Goal: Information Seeking & Learning: Learn about a topic

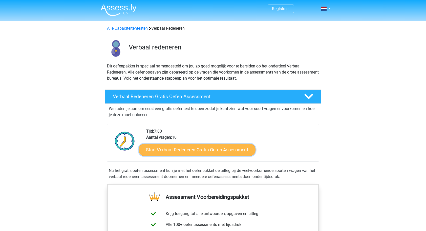
click at [192, 148] on link "Start Verbaal Redeneren Gratis Oefen Assessment" at bounding box center [197, 150] width 117 height 12
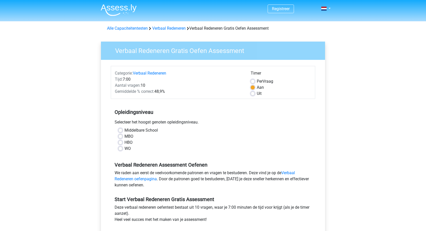
click at [123, 149] on div "WO" at bounding box center [212, 148] width 189 height 6
click at [125, 148] on label "WO" at bounding box center [128, 148] width 6 height 6
click at [118, 148] on input "WO" at bounding box center [120, 147] width 4 height 5
radio input "true"
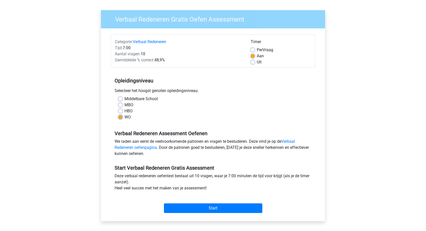
scroll to position [51, 0]
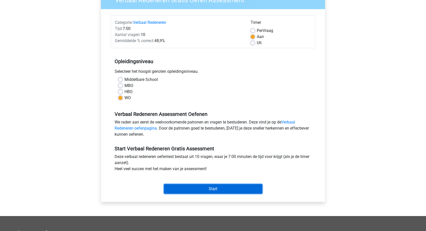
click at [193, 186] on input "Start" at bounding box center [213, 189] width 98 height 10
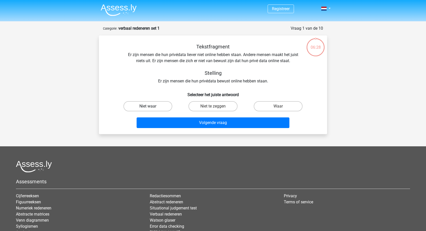
click at [154, 105] on label "Niet waar" at bounding box center [148, 106] width 49 height 10
click at [151, 106] on input "Niet waar" at bounding box center [149, 107] width 3 height 3
radio input "true"
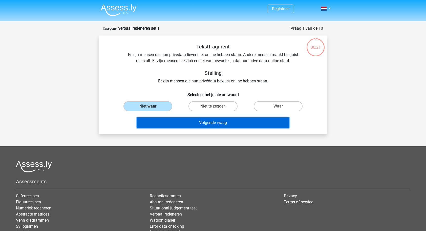
click at [208, 123] on button "Volgende vraag" at bounding box center [213, 122] width 153 height 11
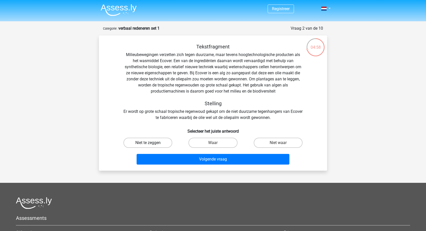
click at [154, 141] on label "Niet te zeggen" at bounding box center [148, 142] width 49 height 10
click at [151, 143] on input "Niet te zeggen" at bounding box center [149, 144] width 3 height 3
radio input "true"
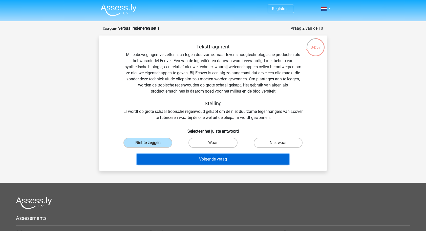
click at [226, 159] on button "Volgende vraag" at bounding box center [213, 159] width 153 height 11
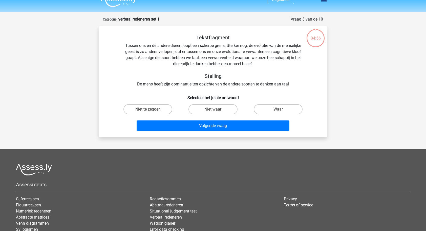
scroll to position [25, 0]
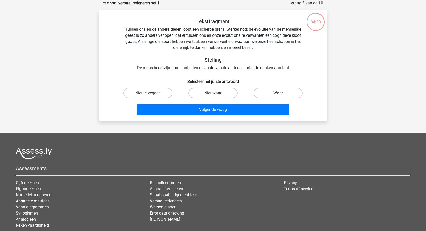
click at [264, 93] on label "Waar" at bounding box center [278, 93] width 49 height 10
click at [278, 93] on input "Waar" at bounding box center [279, 94] width 3 height 3
radio input "true"
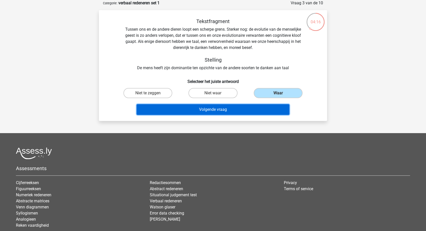
click at [242, 109] on button "Volgende vraag" at bounding box center [213, 109] width 153 height 11
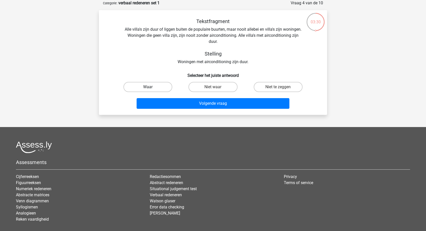
click at [141, 87] on label "Waar" at bounding box center [148, 87] width 49 height 10
click at [148, 87] on input "Waar" at bounding box center [149, 88] width 3 height 3
radio input "true"
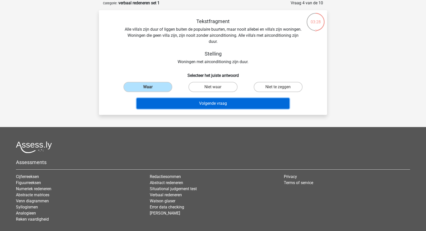
click at [204, 104] on button "Volgende vraag" at bounding box center [213, 103] width 153 height 11
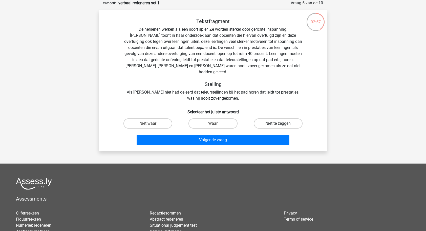
click at [268, 118] on label "Niet te zeggen" at bounding box center [278, 123] width 49 height 10
click at [278, 123] on input "Niet te zeggen" at bounding box center [279, 124] width 3 height 3
radio input "true"
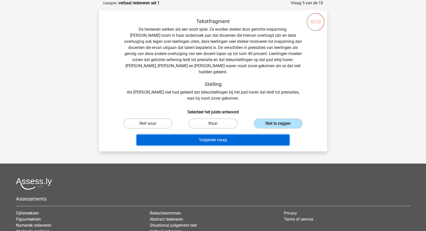
click at [236, 134] on button "Volgende vraag" at bounding box center [213, 139] width 153 height 11
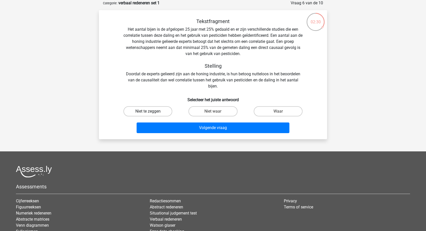
click at [148, 110] on label "Niet te zeggen" at bounding box center [148, 111] width 49 height 10
click at [148, 111] on input "Niet te zeggen" at bounding box center [149, 112] width 3 height 3
radio input "true"
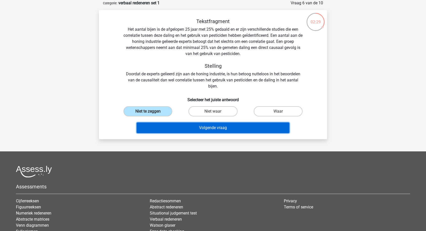
click at [201, 127] on button "Volgende vraag" at bounding box center [213, 127] width 153 height 11
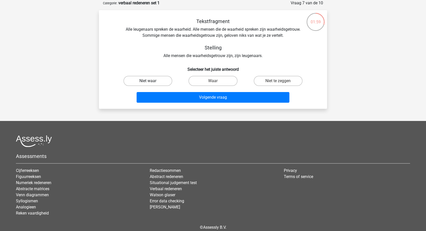
click at [160, 80] on label "Niet waar" at bounding box center [148, 81] width 49 height 10
click at [151, 81] on input "Niet waar" at bounding box center [149, 82] width 3 height 3
radio input "true"
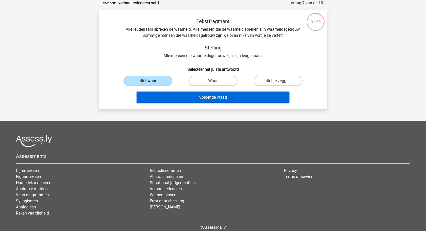
click at [197, 97] on button "Volgende vraag" at bounding box center [213, 97] width 153 height 11
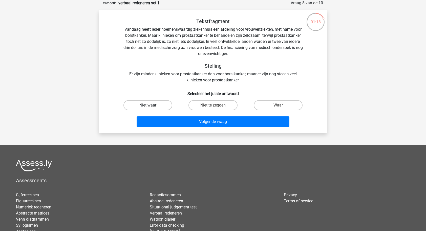
click at [154, 105] on label "Niet waar" at bounding box center [148, 105] width 49 height 10
click at [151, 105] on input "Niet waar" at bounding box center [149, 106] width 3 height 3
radio input "true"
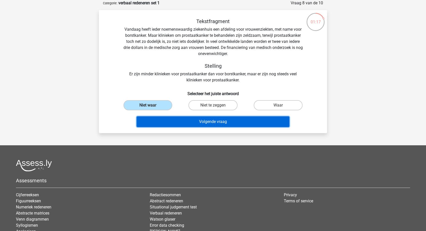
click at [212, 123] on button "Volgende vraag" at bounding box center [213, 121] width 153 height 11
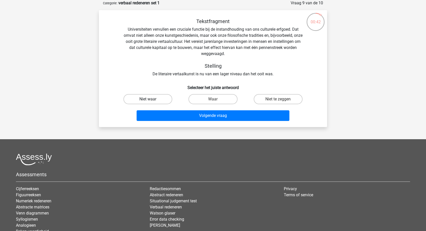
click at [151, 97] on label "Niet waar" at bounding box center [148, 99] width 49 height 10
click at [151, 99] on input "Niet waar" at bounding box center [149, 100] width 3 height 3
radio input "true"
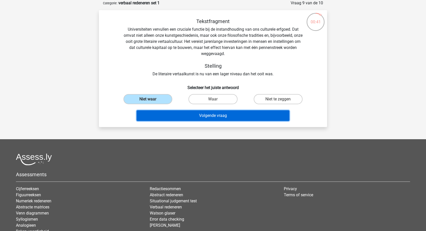
click at [196, 117] on button "Volgende vraag" at bounding box center [213, 115] width 153 height 11
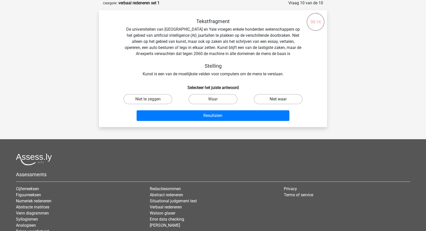
click at [276, 97] on label "Niet waar" at bounding box center [278, 99] width 49 height 10
click at [278, 99] on input "Niet waar" at bounding box center [279, 100] width 3 height 3
radio input "true"
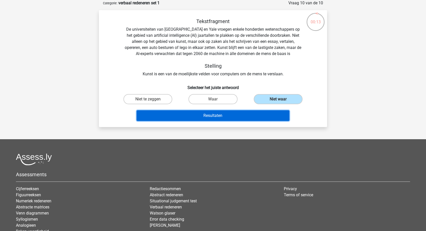
click at [232, 117] on button "Resultaten" at bounding box center [213, 115] width 153 height 11
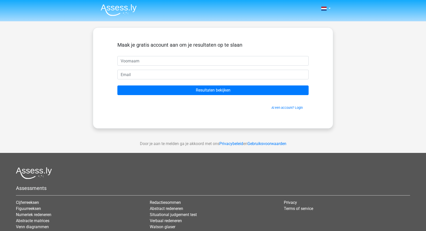
click at [127, 61] on input "text" at bounding box center [212, 61] width 191 height 10
type input "Rob"
click at [125, 72] on input "email" at bounding box center [212, 75] width 191 height 10
type input "G.r.termaat@hotmail.com"
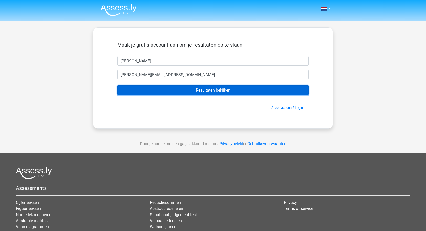
click at [221, 87] on input "Resultaten bekijken" at bounding box center [212, 90] width 191 height 10
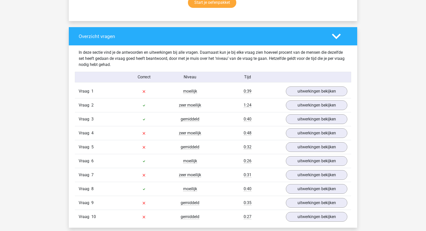
scroll to position [354, 0]
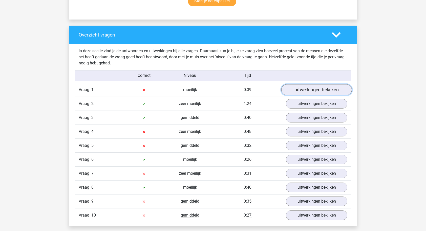
click at [315, 89] on link "uitwerkingen bekijken" at bounding box center [317, 89] width 71 height 11
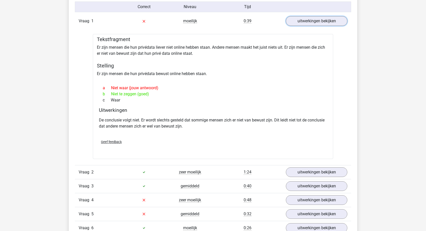
scroll to position [430, 0]
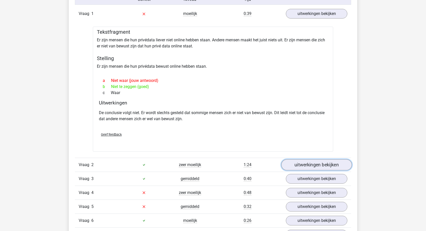
click at [302, 164] on link "uitwerkingen bekijken" at bounding box center [317, 164] width 71 height 11
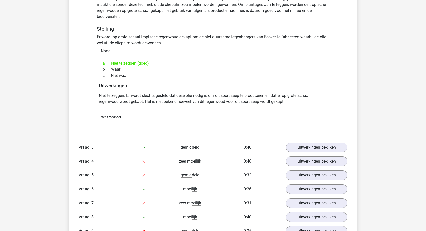
scroll to position [658, 0]
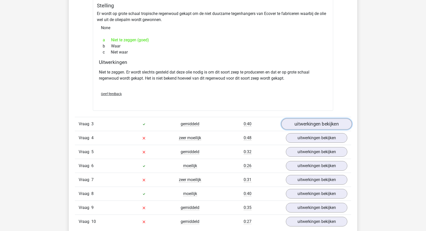
click at [301, 124] on link "uitwerkingen bekijken" at bounding box center [317, 123] width 71 height 11
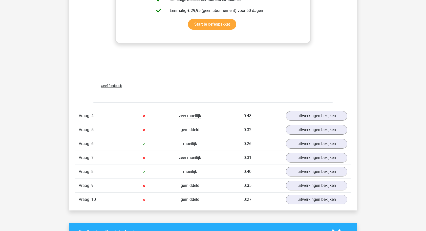
scroll to position [962, 0]
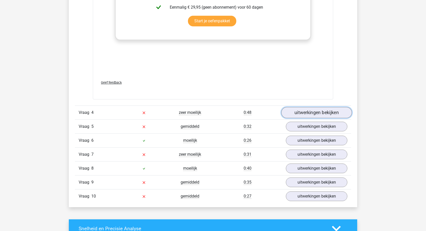
click at [315, 110] on link "uitwerkingen bekijken" at bounding box center [317, 112] width 71 height 11
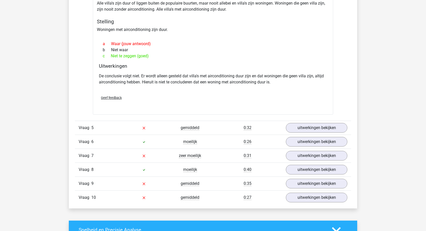
scroll to position [1114, 0]
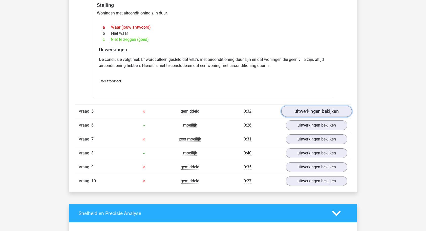
click at [307, 107] on link "uitwerkingen bekijken" at bounding box center [317, 111] width 71 height 11
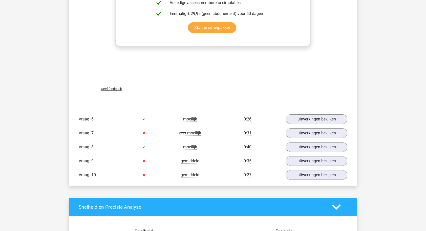
scroll to position [1418, 0]
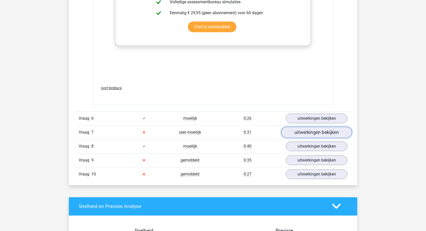
click at [316, 128] on link "uitwerkingen bekijken" at bounding box center [317, 132] width 71 height 11
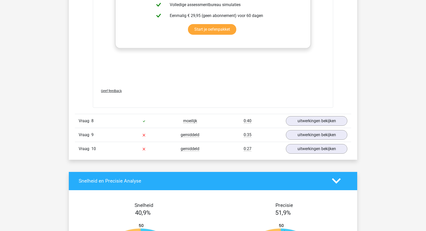
scroll to position [1747, 0]
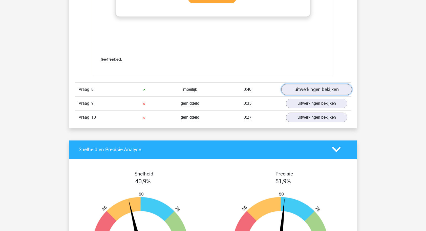
click at [315, 88] on link "uitwerkingen bekijken" at bounding box center [317, 89] width 71 height 11
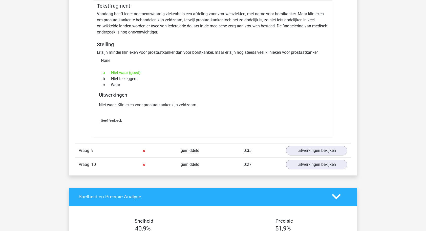
scroll to position [1874, 0]
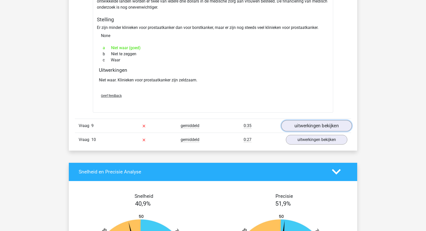
click at [330, 120] on link "uitwerkingen bekijken" at bounding box center [317, 125] width 71 height 11
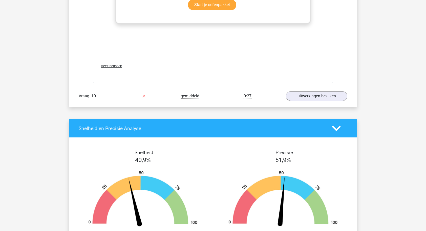
scroll to position [2203, 0]
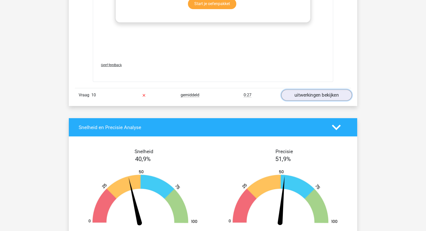
click at [304, 91] on link "uitwerkingen bekijken" at bounding box center [317, 94] width 71 height 11
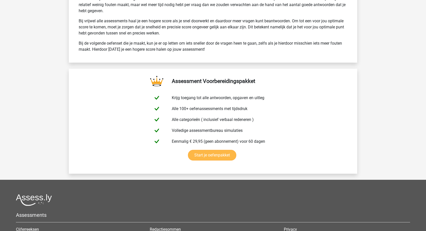
scroll to position [2810, 0]
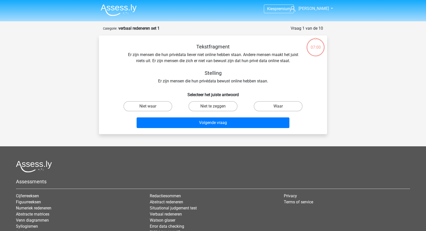
scroll to position [25, 0]
